Goal: Find specific page/section: Find specific page/section

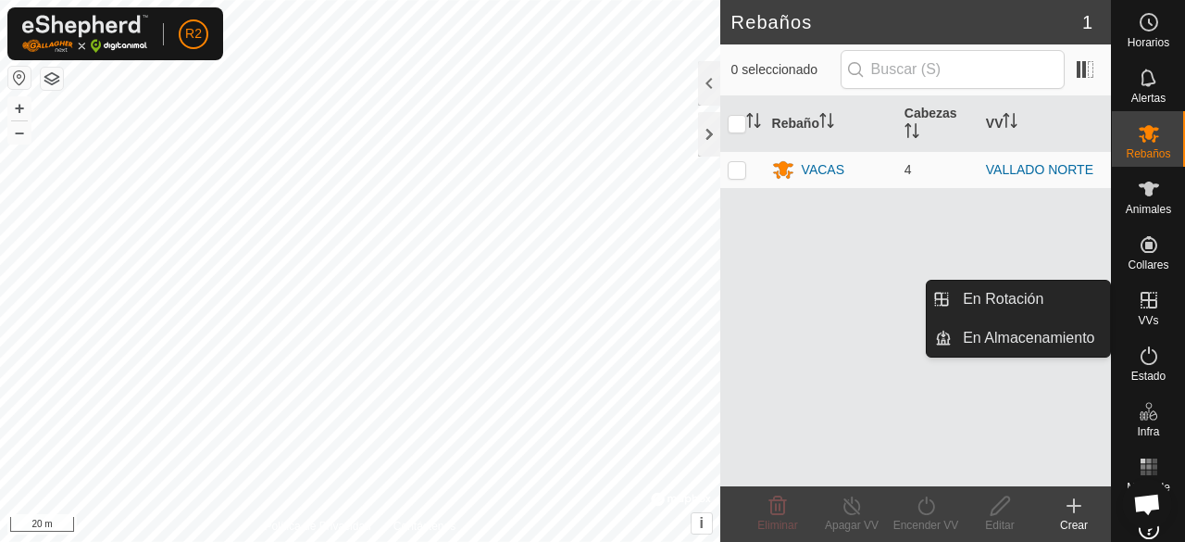
drag, startPoint x: 1169, startPoint y: 297, endPoint x: 1142, endPoint y: 307, distance: 28.4
click at [1142, 307] on icon at bounding box center [1149, 300] width 17 height 17
click at [1145, 309] on icon at bounding box center [1149, 300] width 22 height 22
click at [1074, 289] on link "En Rotación" at bounding box center [1031, 299] width 158 height 37
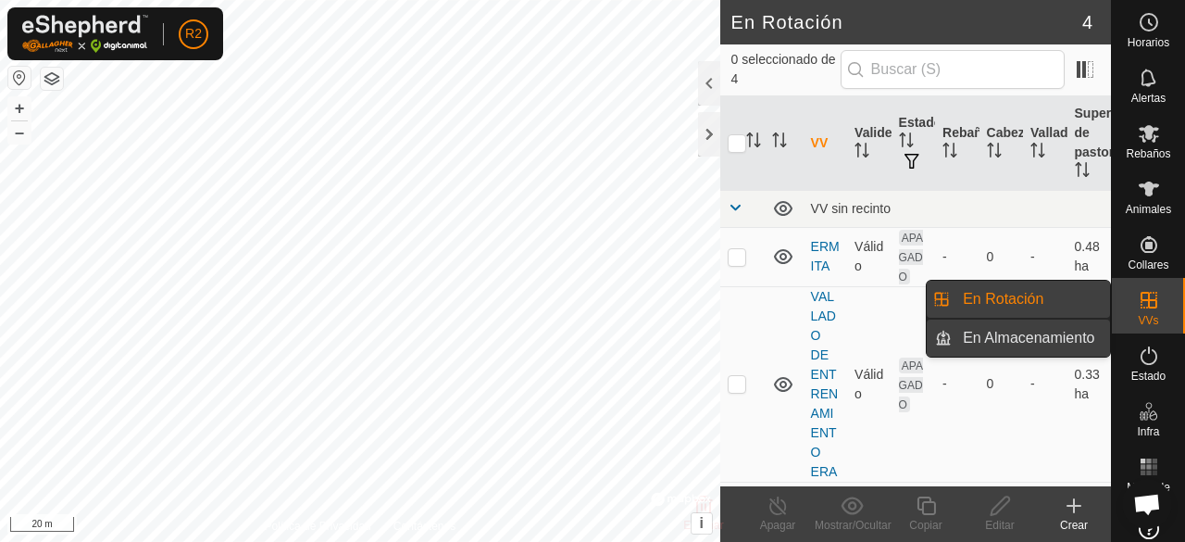
click at [1099, 340] on link "En Almacenamiento" at bounding box center [1031, 337] width 158 height 37
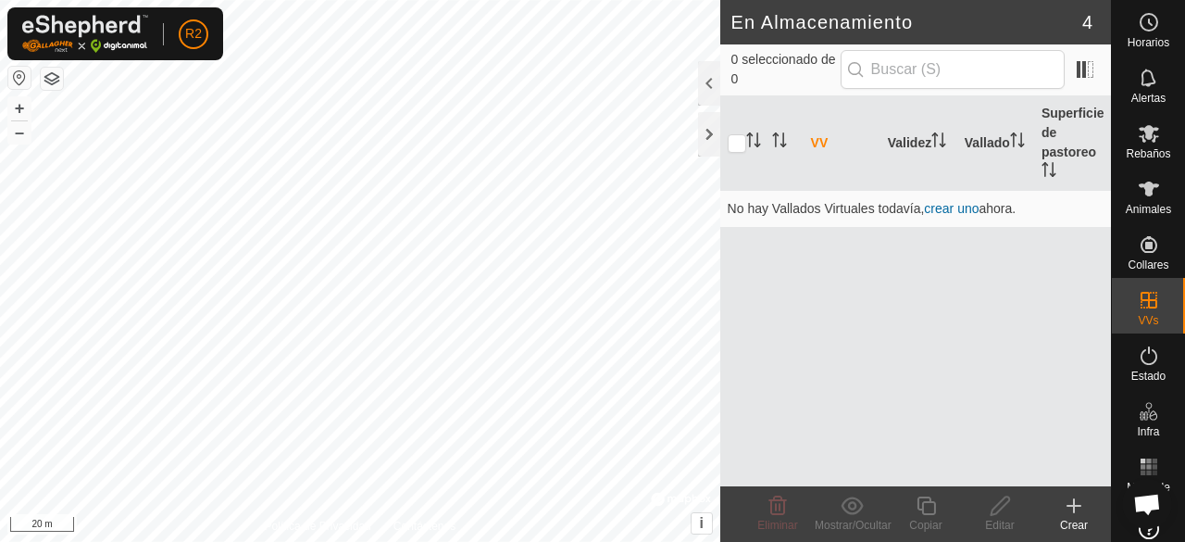
click at [832, 263] on div "VV Validez Vallado Superficie de pastoreo No hay Vallados Virtuales todavía, cr…" at bounding box center [915, 291] width 391 height 390
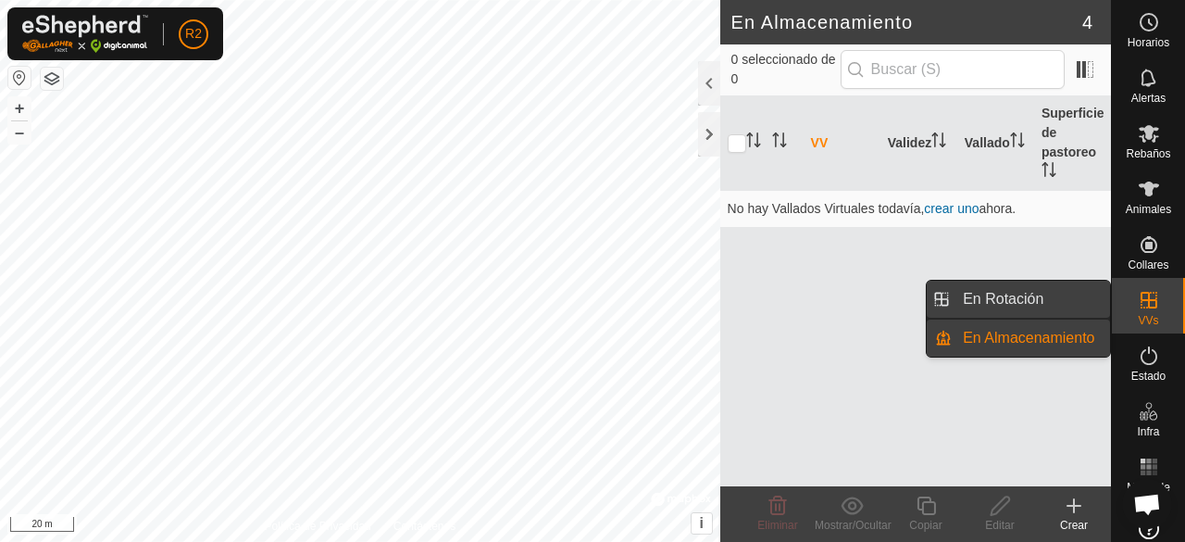
click at [1056, 290] on link "En Rotación" at bounding box center [1031, 299] width 158 height 37
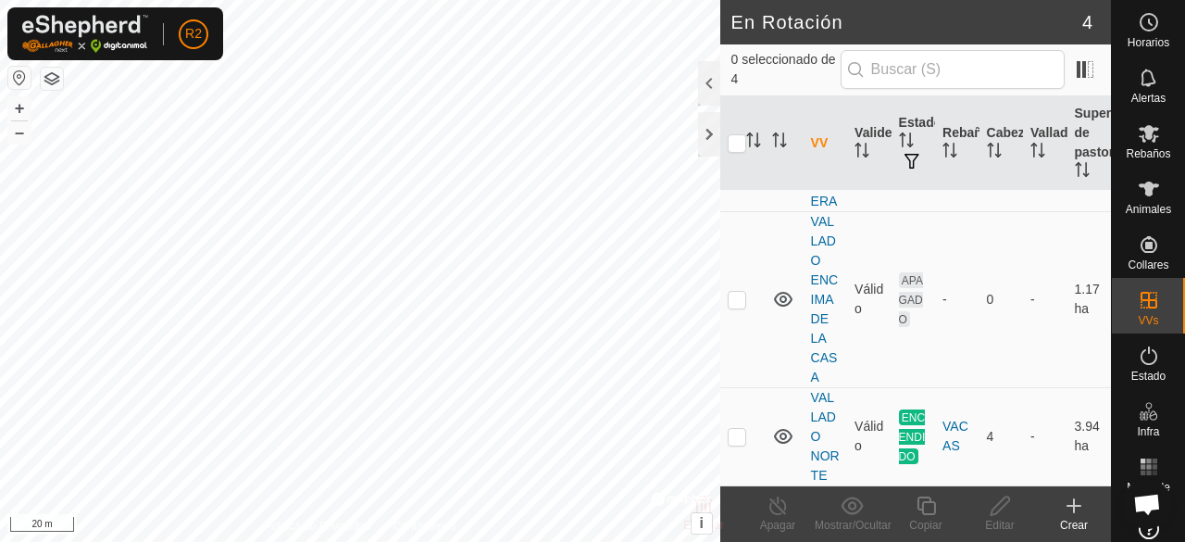
scroll to position [287, 0]
click at [735, 440] on p-checkbox at bounding box center [737, 436] width 19 height 15
checkbox input "true"
